Goal: Task Accomplishment & Management: Manage account settings

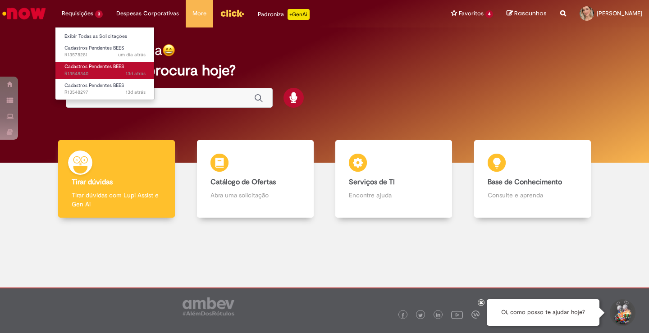
click at [118, 73] on span "13d atrás 13 dias atrás R13548340" at bounding box center [104, 73] width 81 height 7
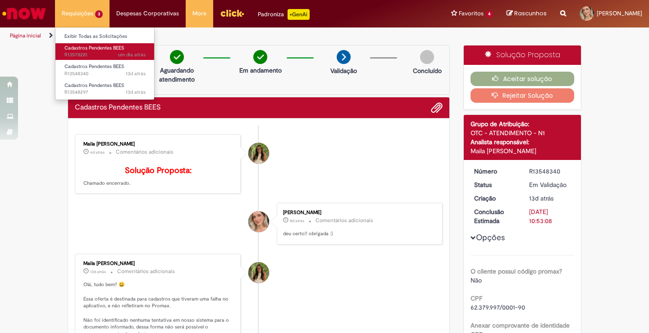
click at [89, 46] on span "Cadastros Pendentes BEES" at bounding box center [94, 48] width 60 height 7
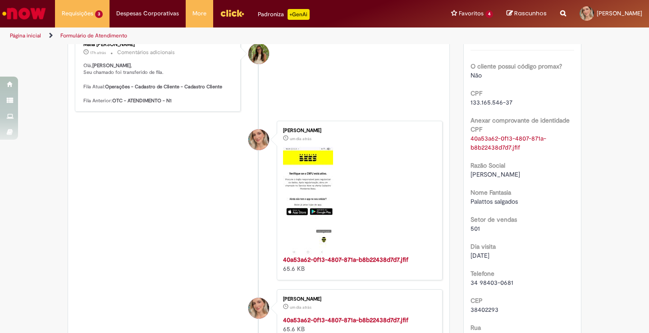
scroll to position [70, 0]
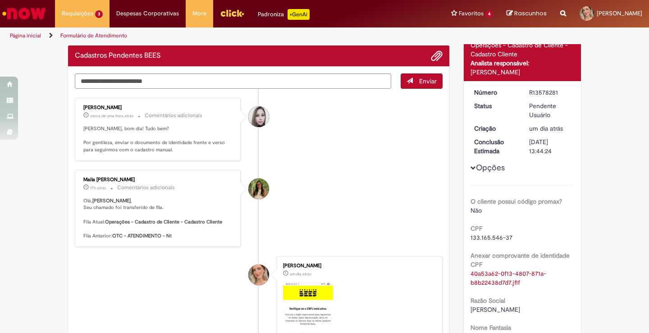
click at [492, 238] on span "133.165.546-37" at bounding box center [491, 237] width 42 height 8
click at [505, 237] on span "133.165.546-37" at bounding box center [491, 237] width 42 height 8
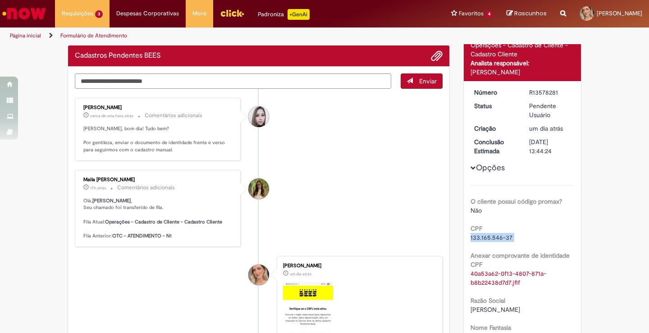
copy div "133.165.546-37"
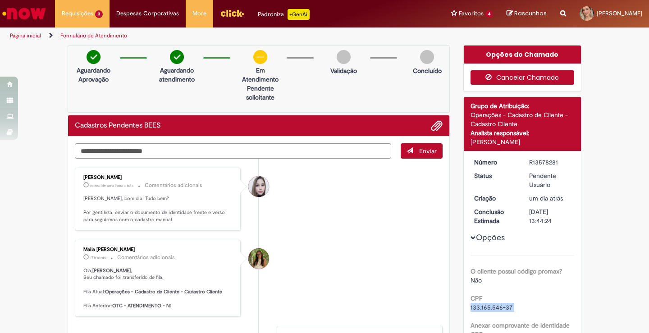
click at [523, 78] on button "Cancelar Chamado" at bounding box center [522, 77] width 104 height 14
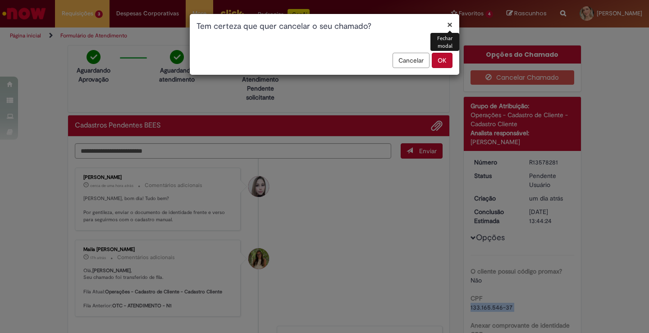
click at [442, 57] on button "OK" at bounding box center [442, 60] width 21 height 15
